Goal: Ask a question

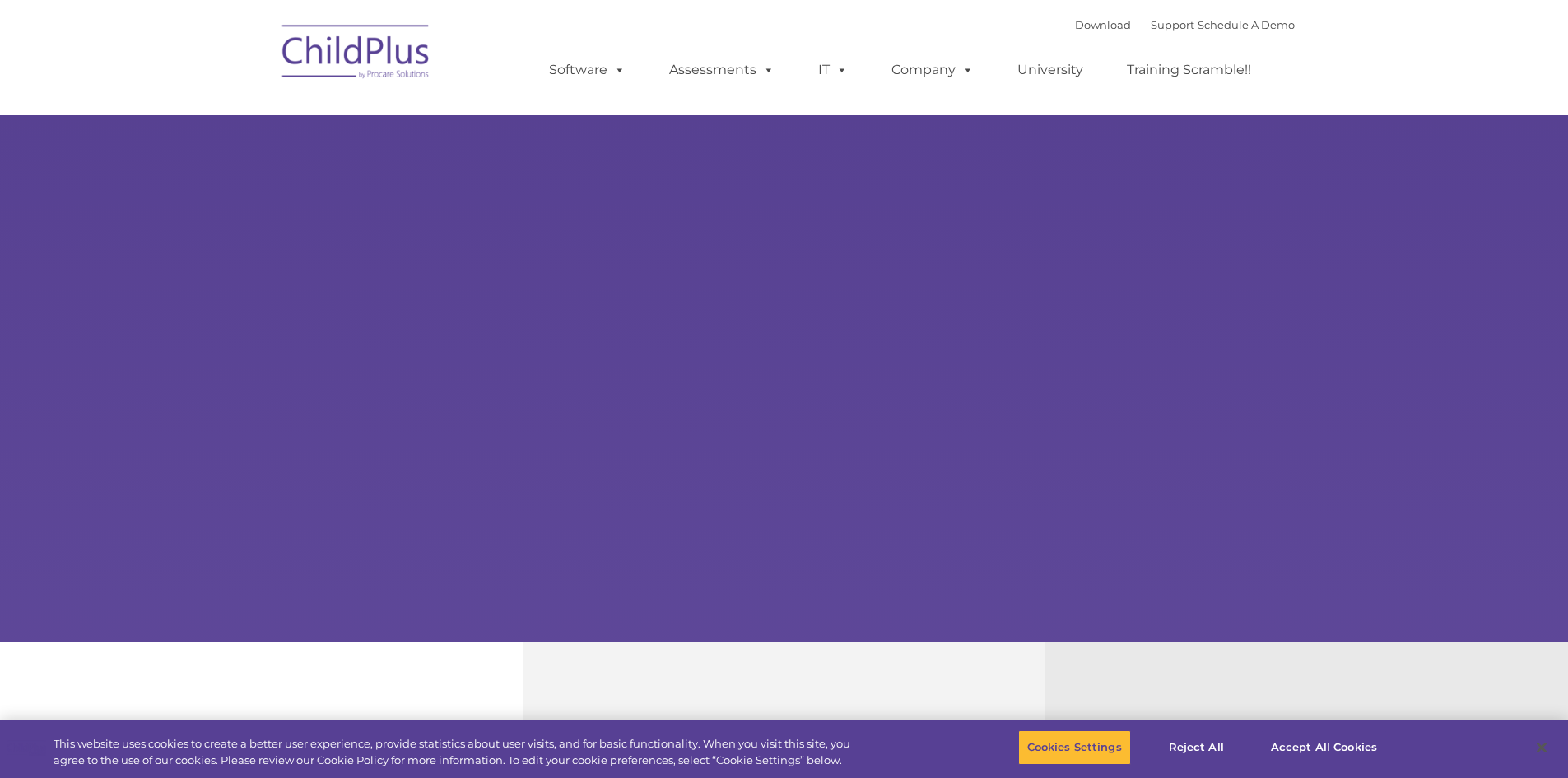
select select "MEDIUM"
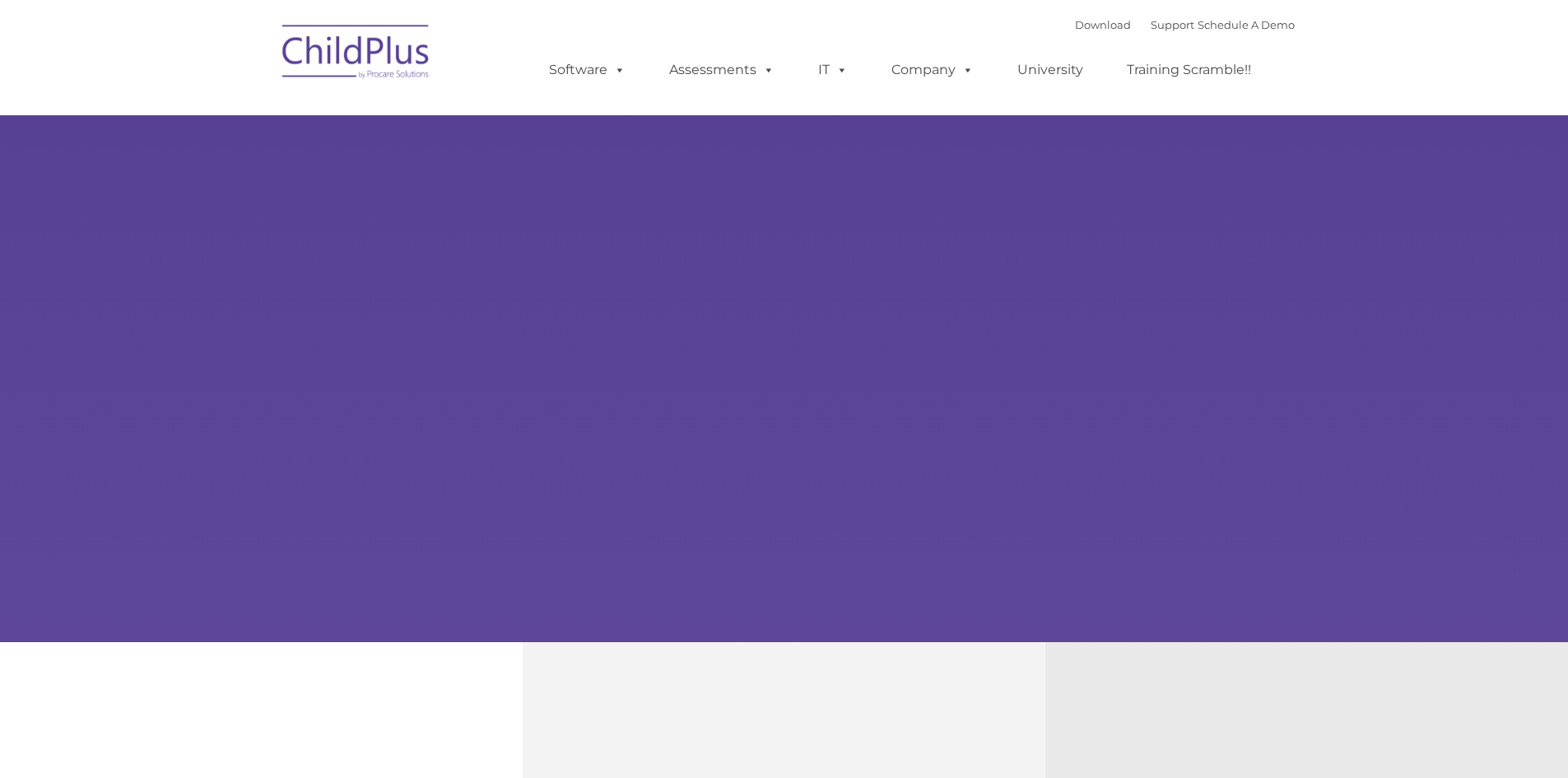
select select "MEDIUM"
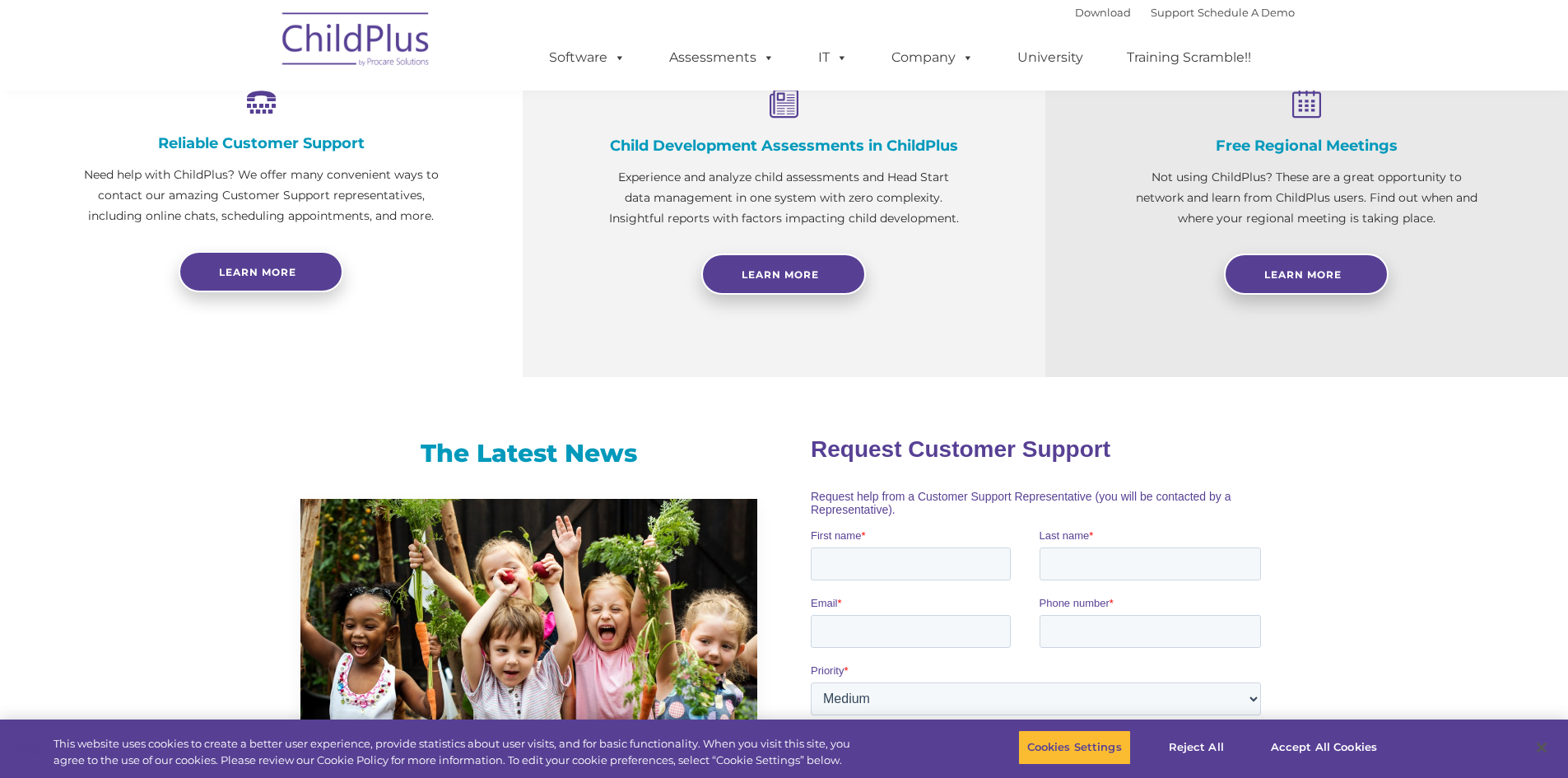
scroll to position [592, 0]
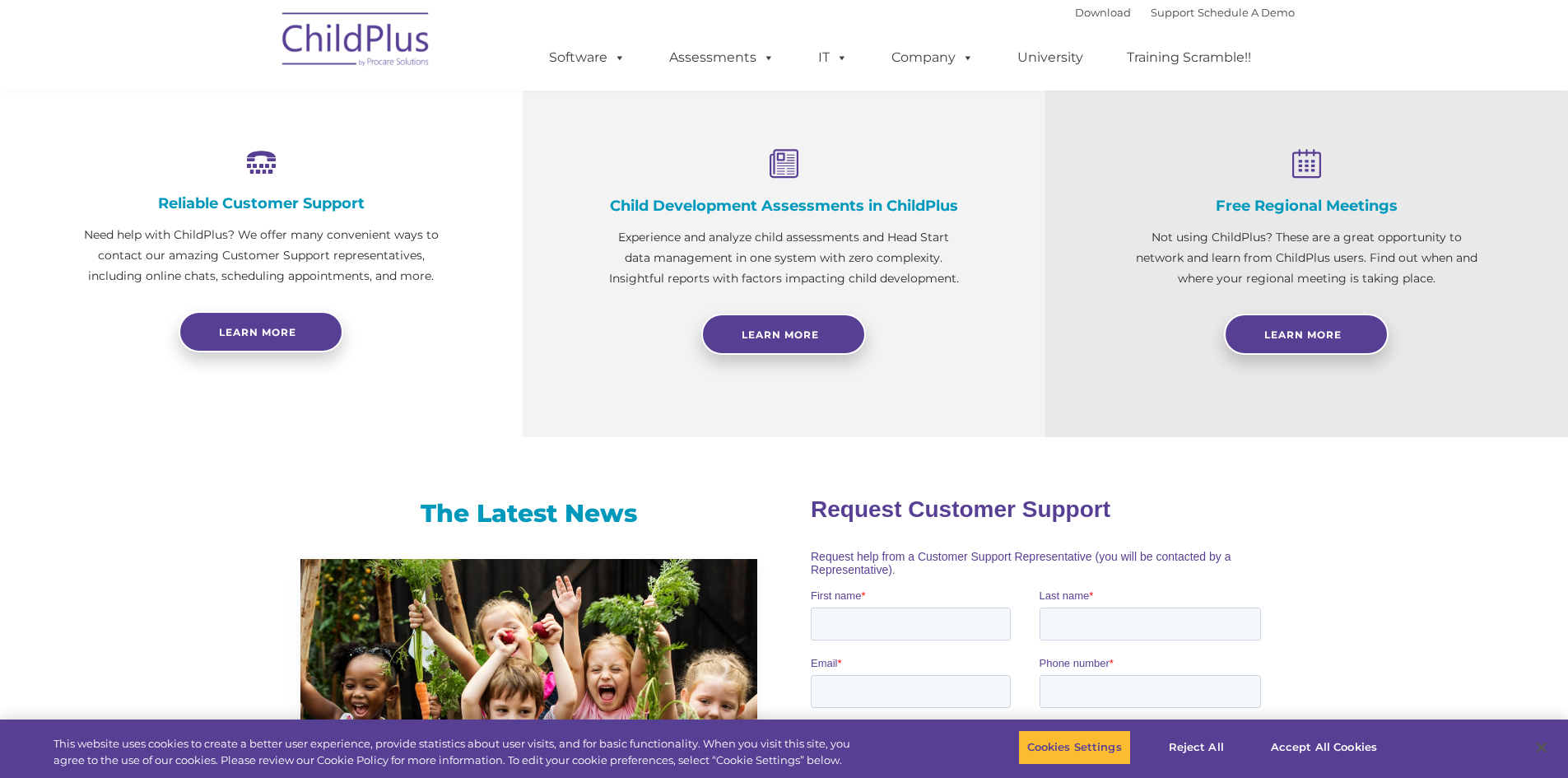
drag, startPoint x: 540, startPoint y: 266, endPoint x: 402, endPoint y: 236, distance: 141.2
click at [402, 236] on p "Need help with ChildPlus? We offer many convenient ways to contact our amazing …" at bounding box center [261, 255] width 358 height 62
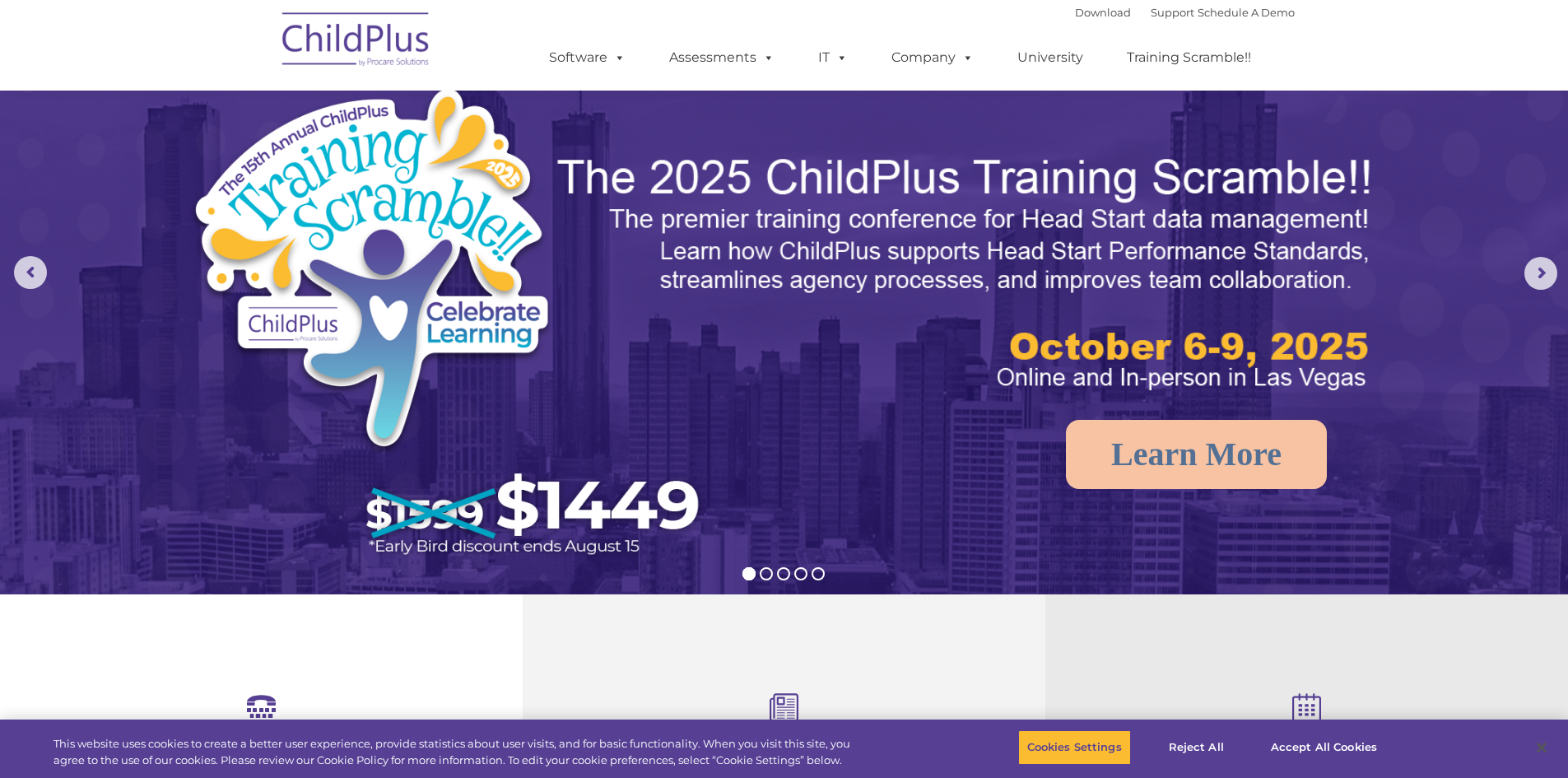
scroll to position [0, 0]
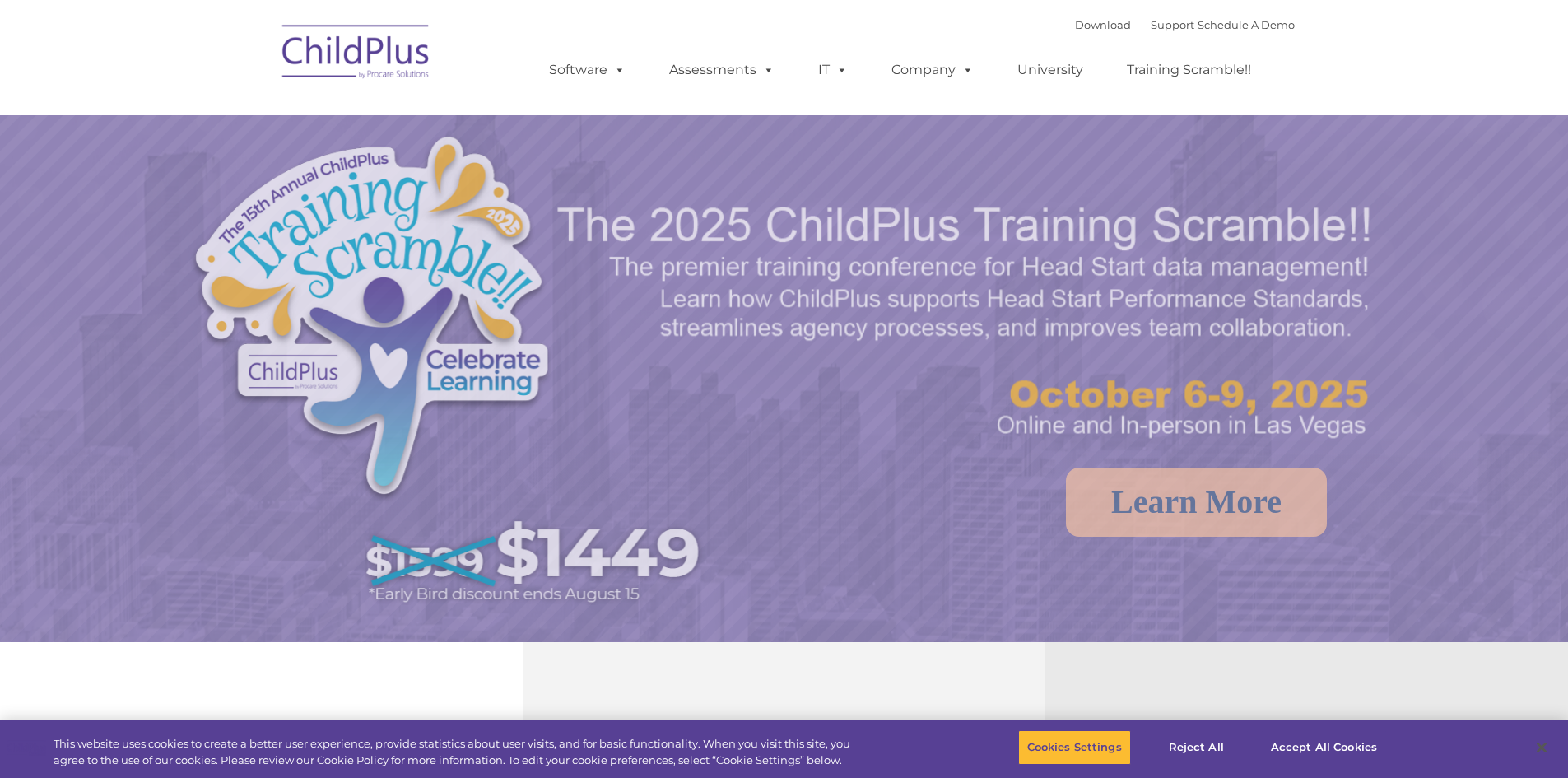
select select "MEDIUM"
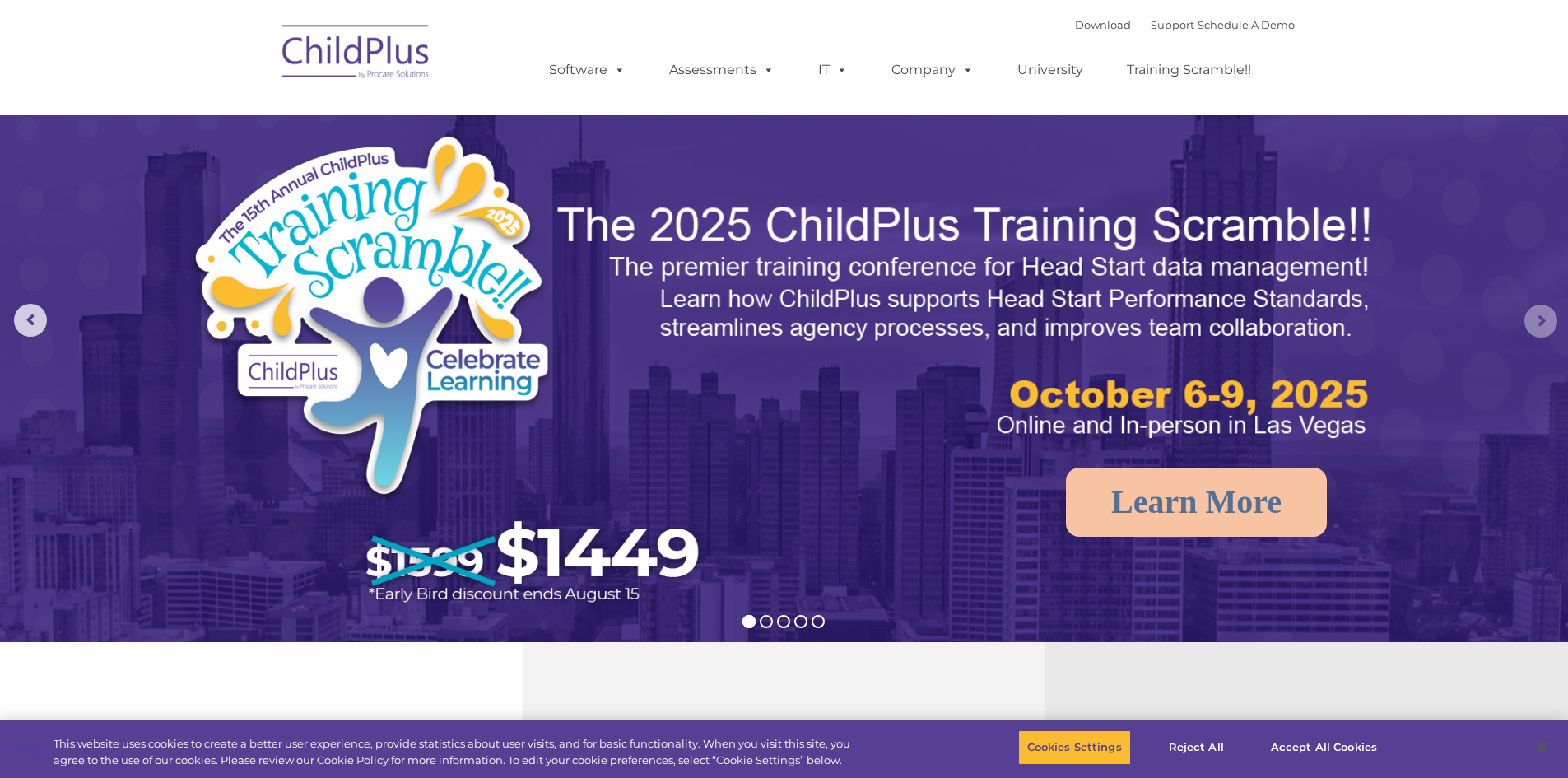
click at [1531, 325] on rs-arrow at bounding box center [1540, 321] width 32 height 32
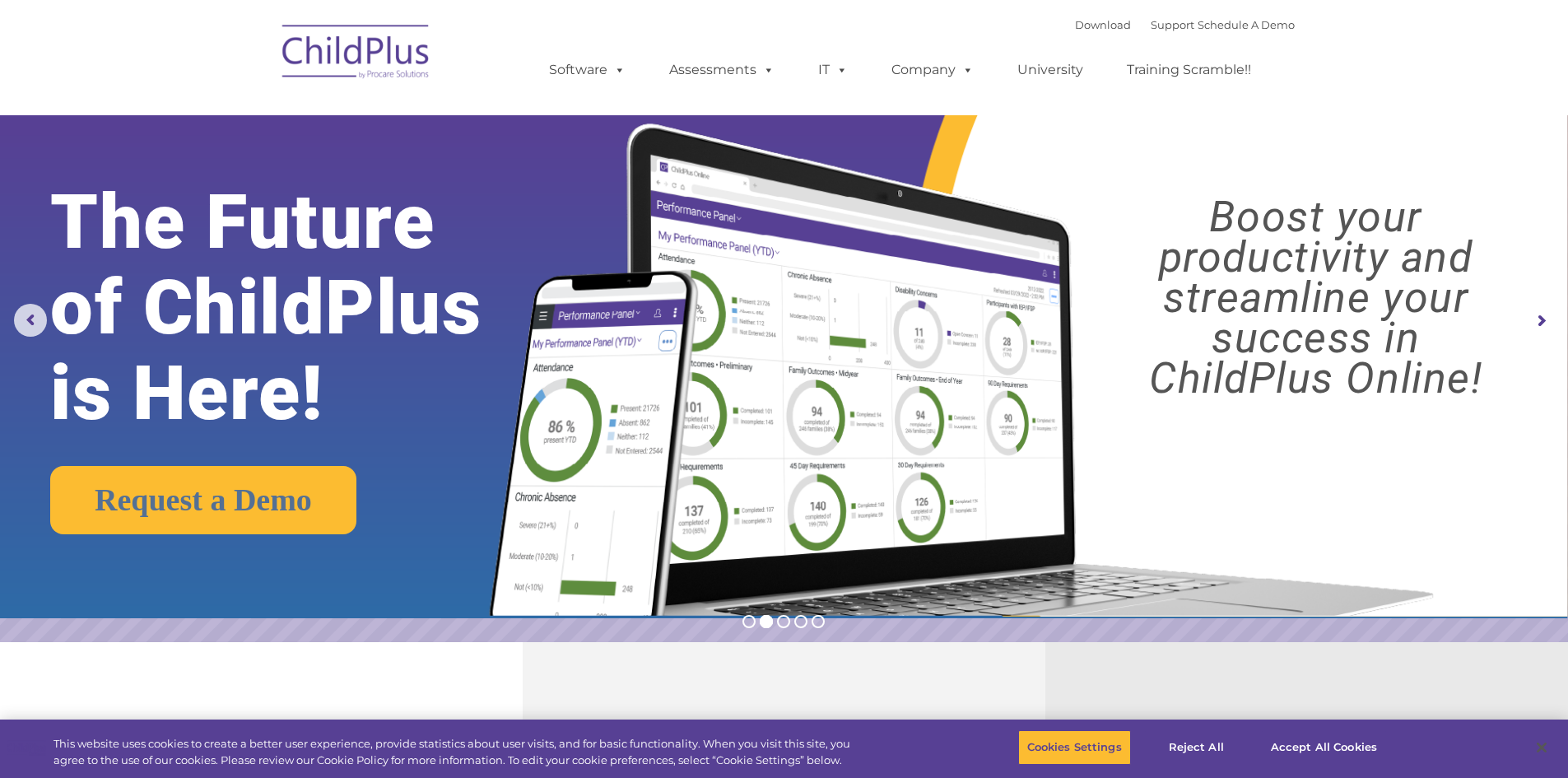
click at [1531, 328] on rs-arrow at bounding box center [1540, 321] width 32 height 32
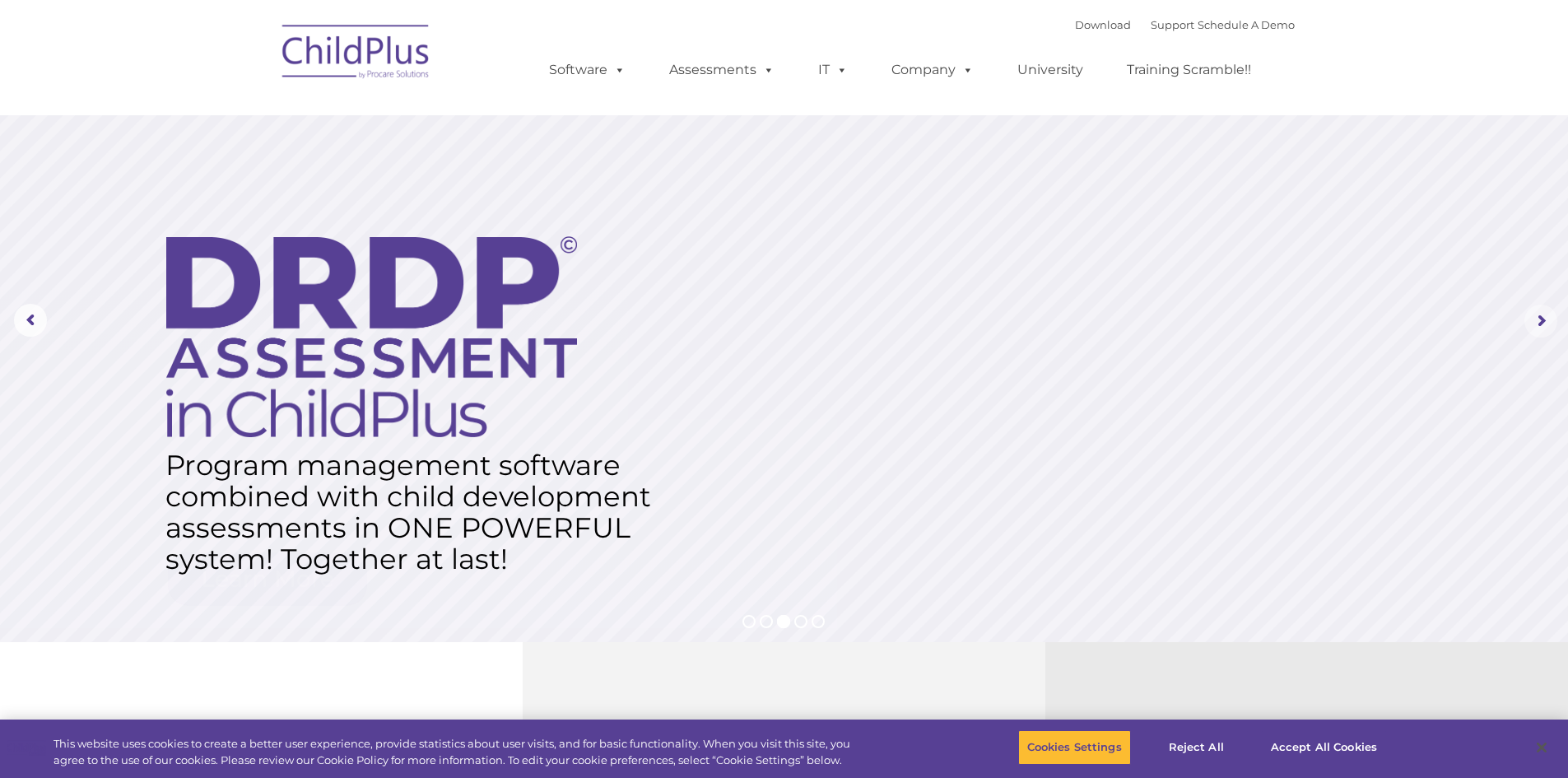
click at [1531, 328] on rs-arrow at bounding box center [1540, 321] width 32 height 32
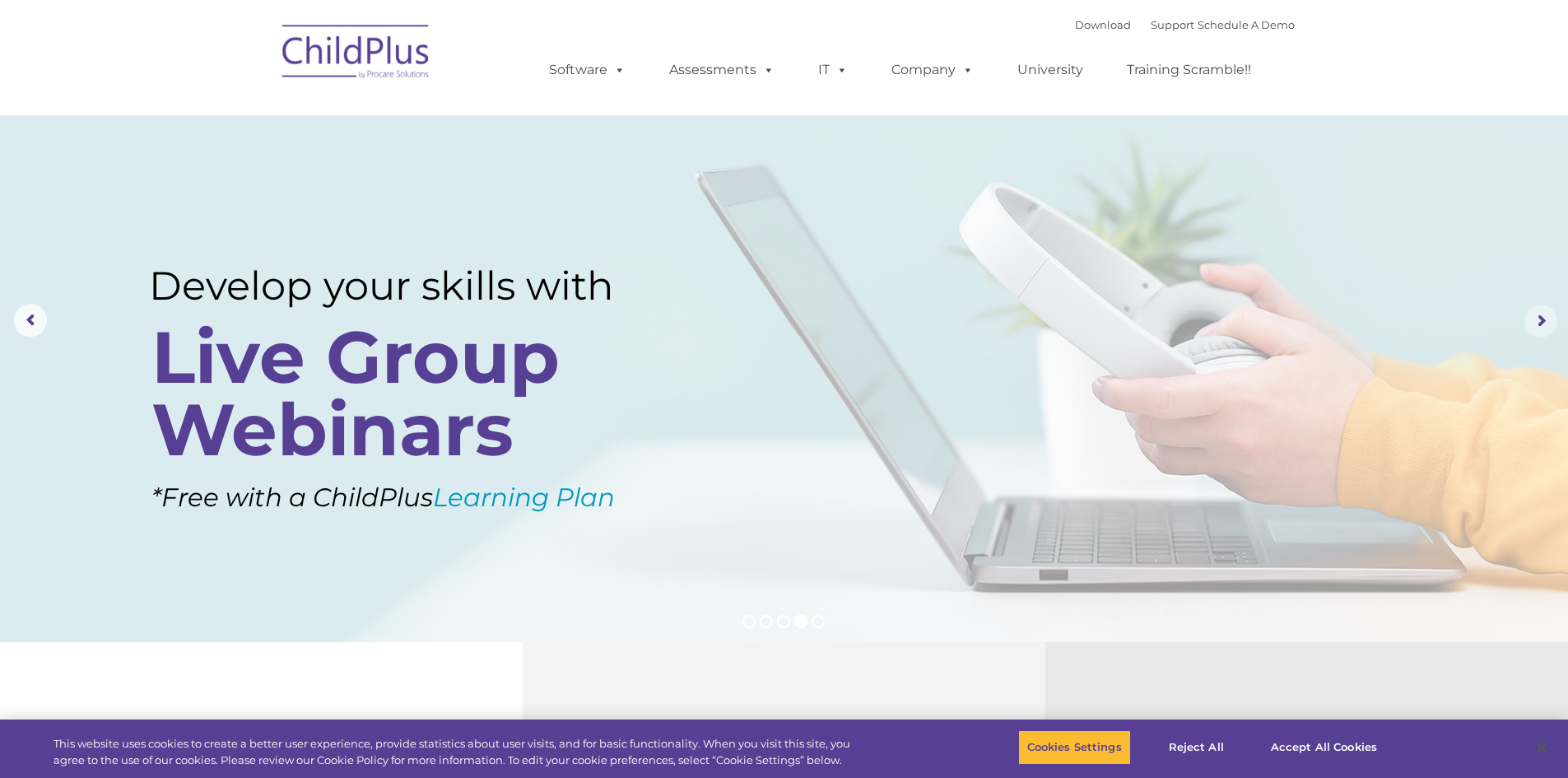
click at [1531, 328] on rs-arrow at bounding box center [1540, 321] width 32 height 32
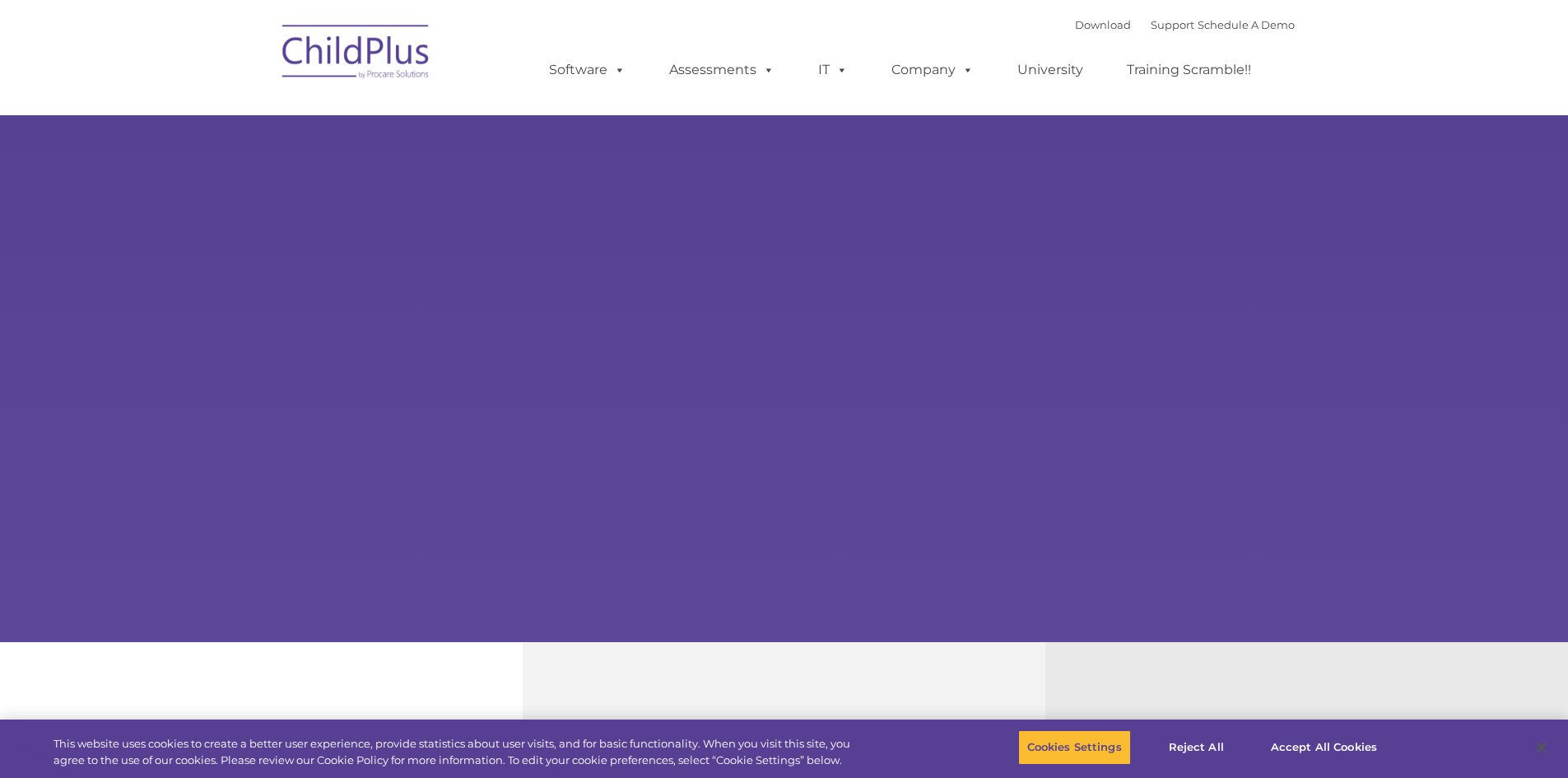
select select "MEDIUM"
